Goal: Task Accomplishment & Management: Use online tool/utility

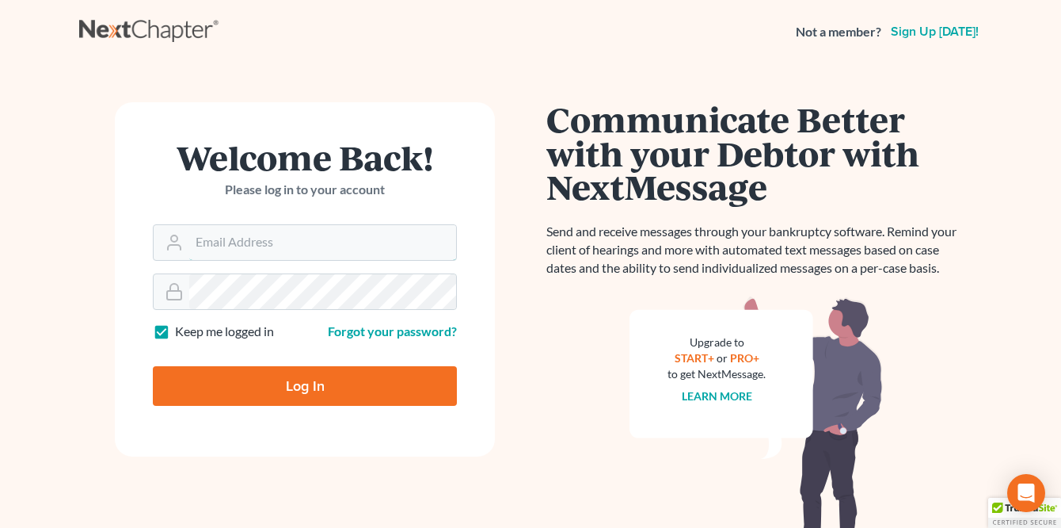
type input "[PERSON_NAME][EMAIL_ADDRESS][DOMAIN_NAME]"
click at [283, 379] on input "Log In" at bounding box center [305, 386] width 304 height 40
type input "Thinking..."
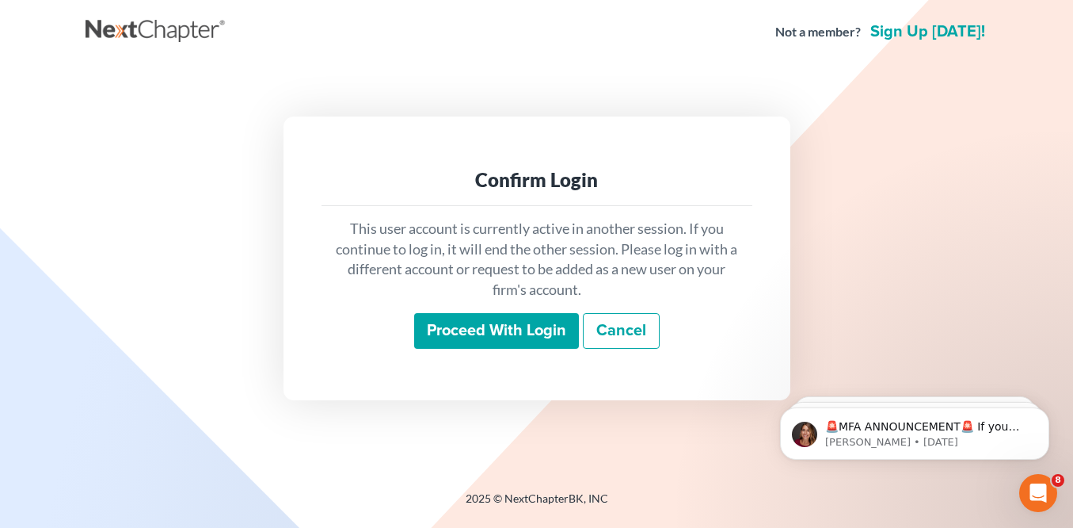
click at [551, 331] on input "Proceed with login" at bounding box center [496, 331] width 165 height 36
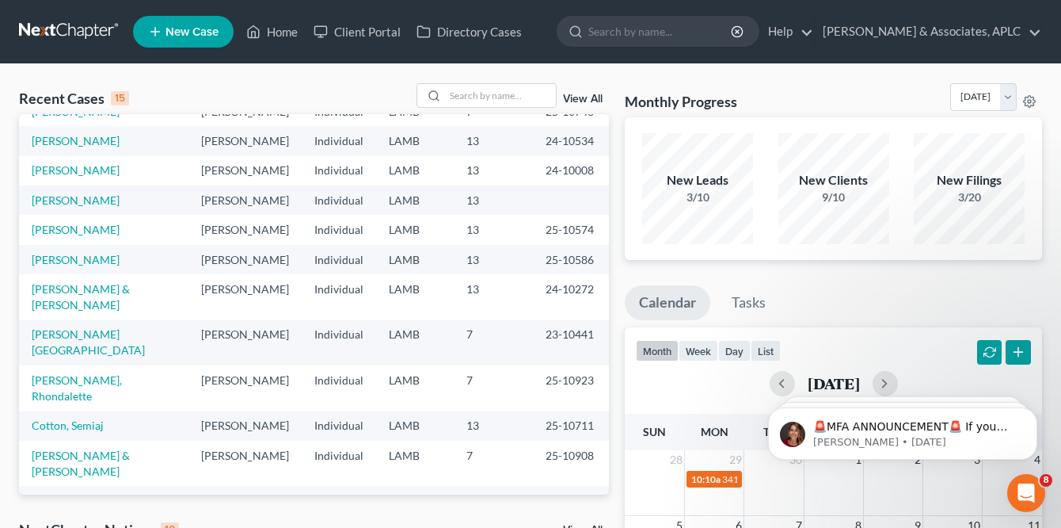
scroll to position [109, 0]
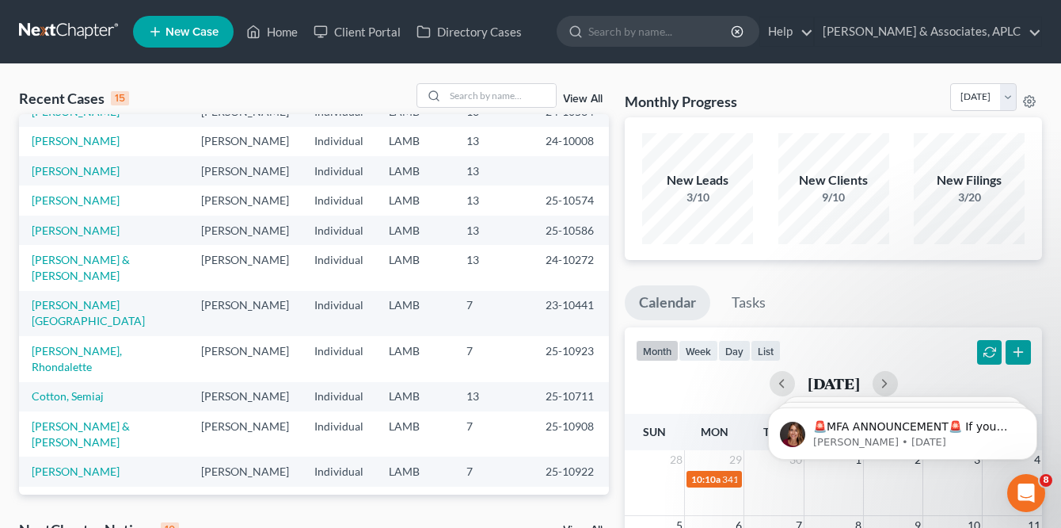
click at [82, 524] on link "[PERSON_NAME]" at bounding box center [76, 530] width 88 height 13
select select "8"
